Goal: Information Seeking & Learning: Learn about a topic

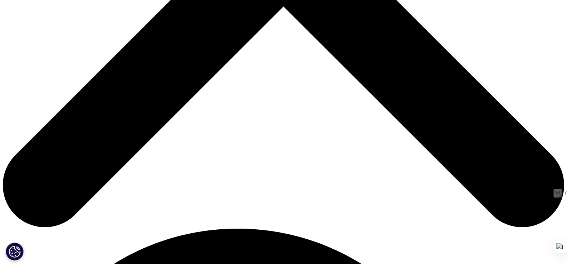
scroll to position [344, 0]
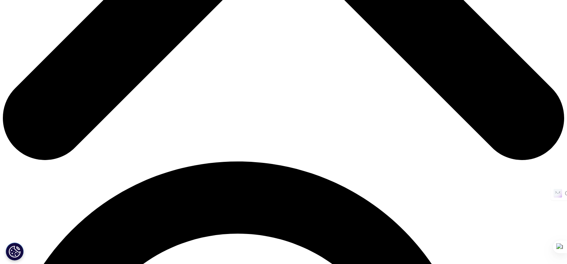
scroll to position [429, 0]
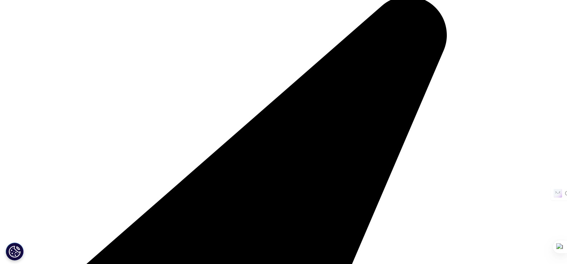
scroll to position [1850, 0]
